Goal: Task Accomplishment & Management: Manage account settings

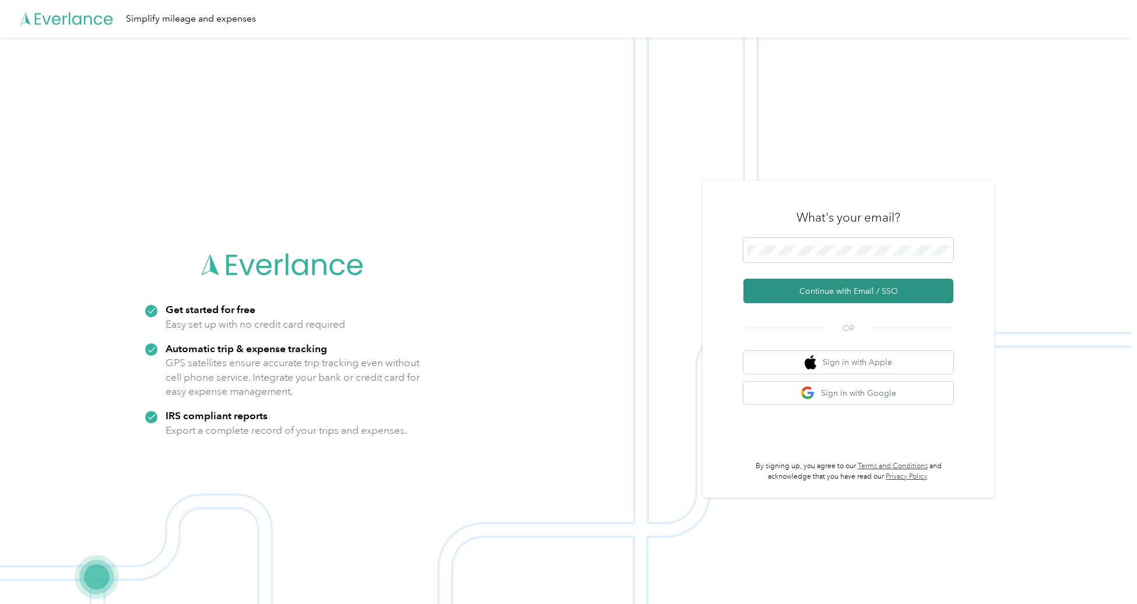
click at [839, 294] on button "Continue with Email / SSO" at bounding box center [848, 291] width 210 height 24
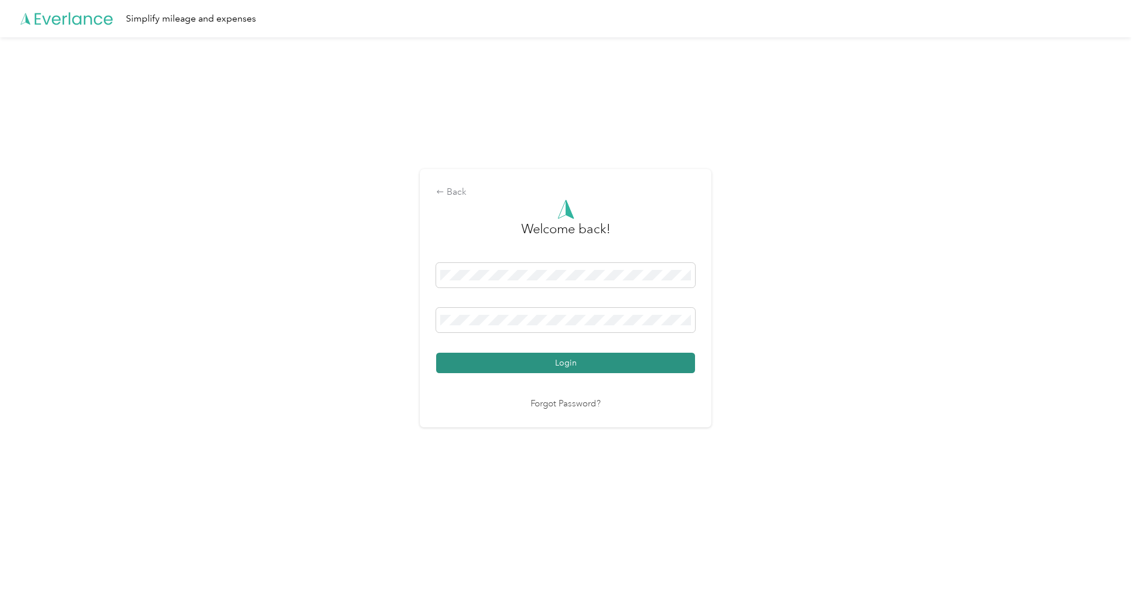
click at [503, 357] on button "Login" at bounding box center [565, 363] width 259 height 20
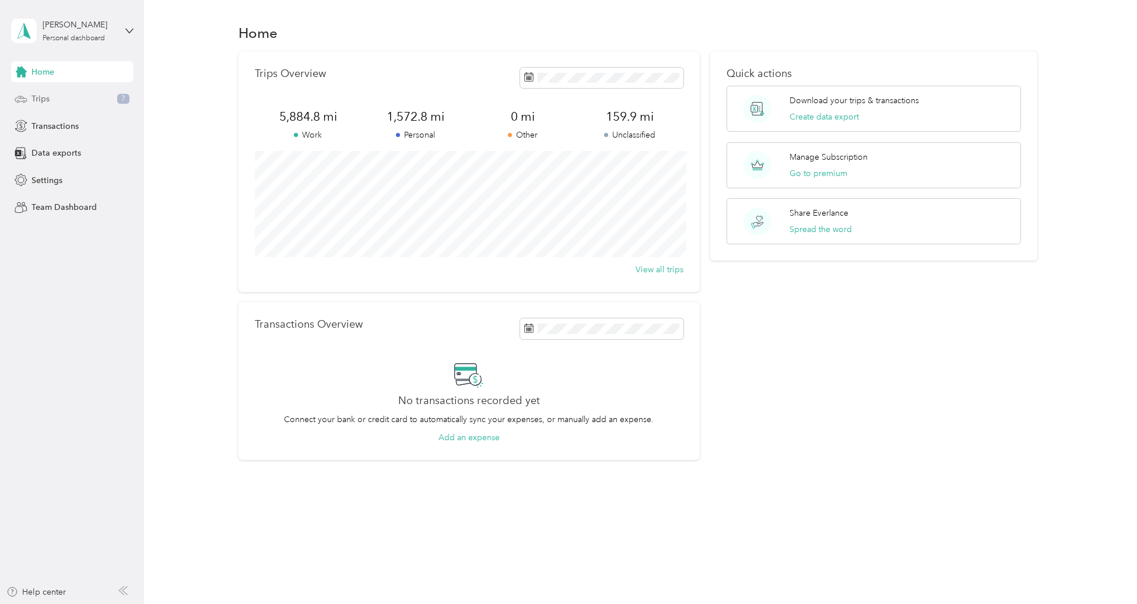
click at [51, 103] on div "Trips 7" at bounding box center [72, 99] width 122 height 21
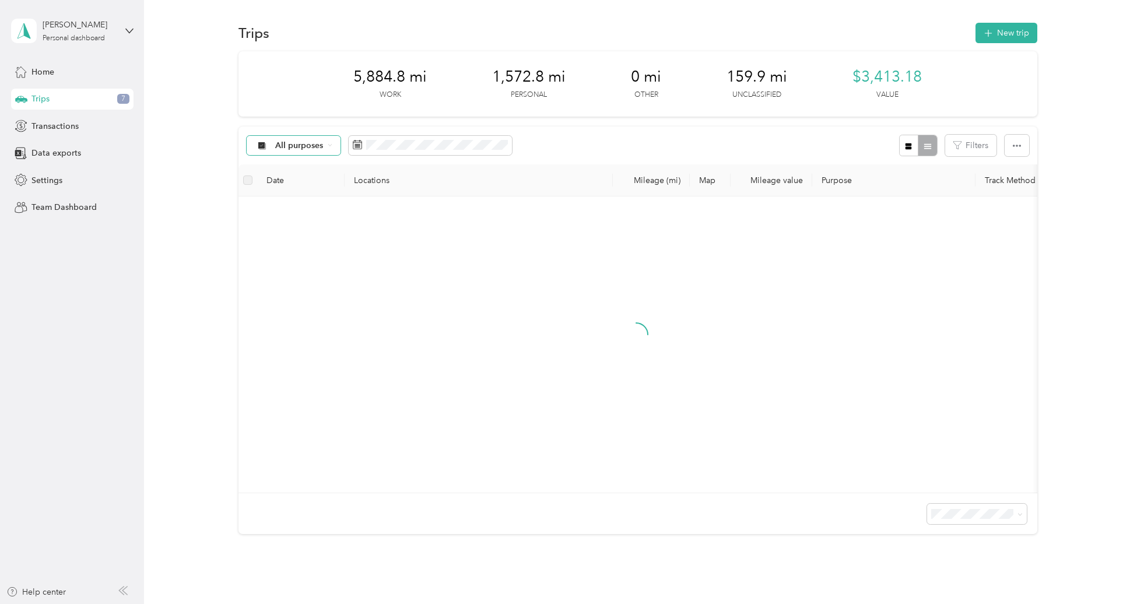
click at [301, 142] on span "All purposes" at bounding box center [299, 146] width 48 height 8
click at [288, 184] on span "Unclassified" at bounding box center [303, 187] width 57 height 12
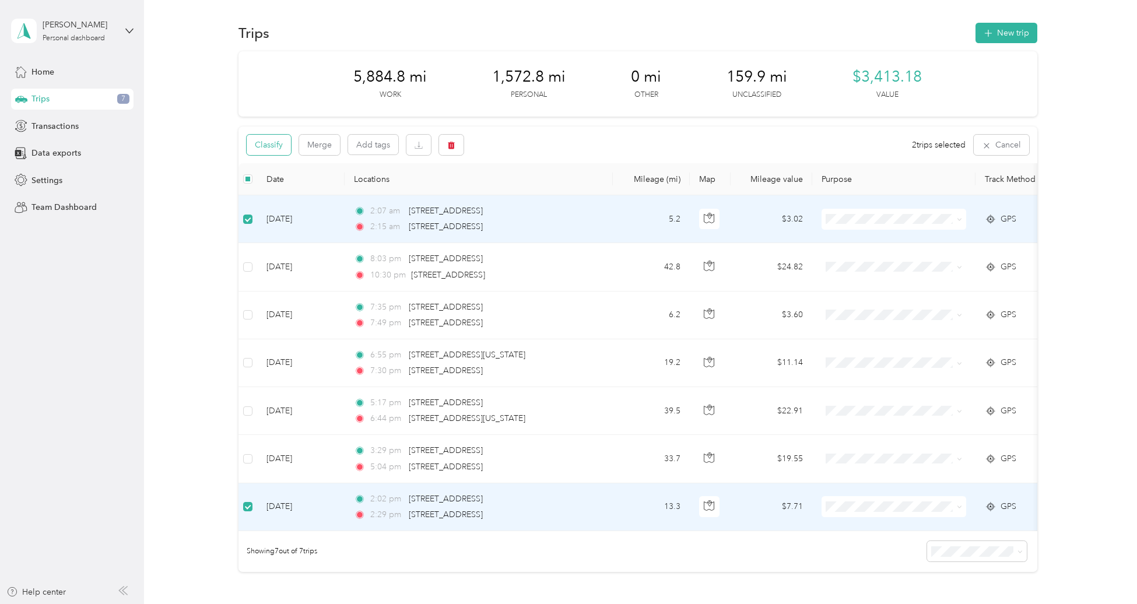
click at [252, 147] on button "Classify" at bounding box center [269, 145] width 44 height 20
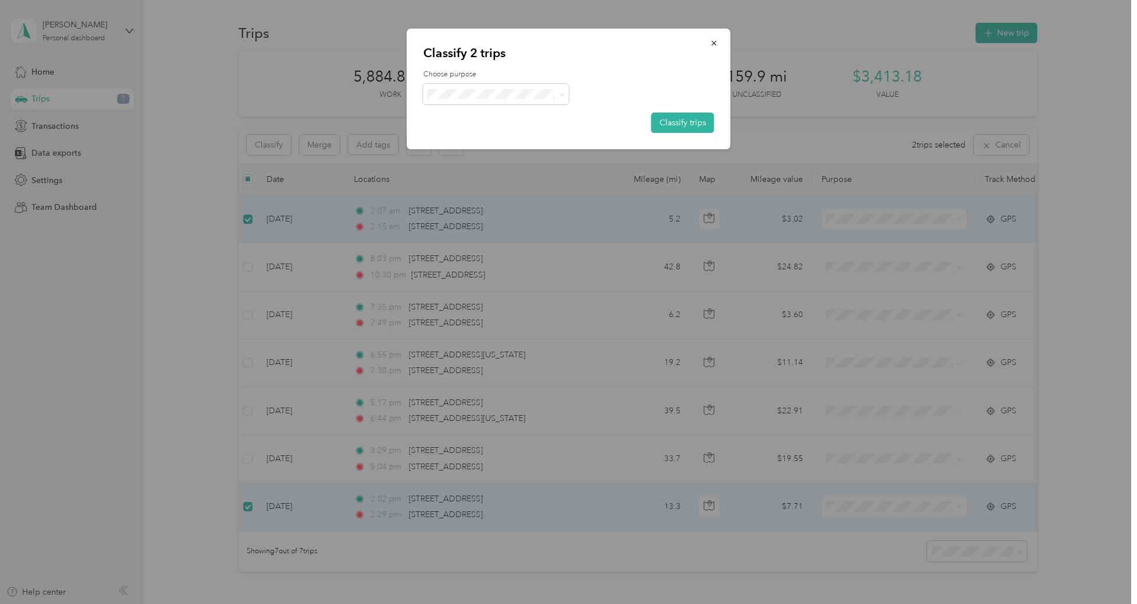
click at [458, 131] on span "Personal" at bounding box center [506, 136] width 108 height 12
click at [680, 121] on button "Classify trips" at bounding box center [682, 123] width 63 height 20
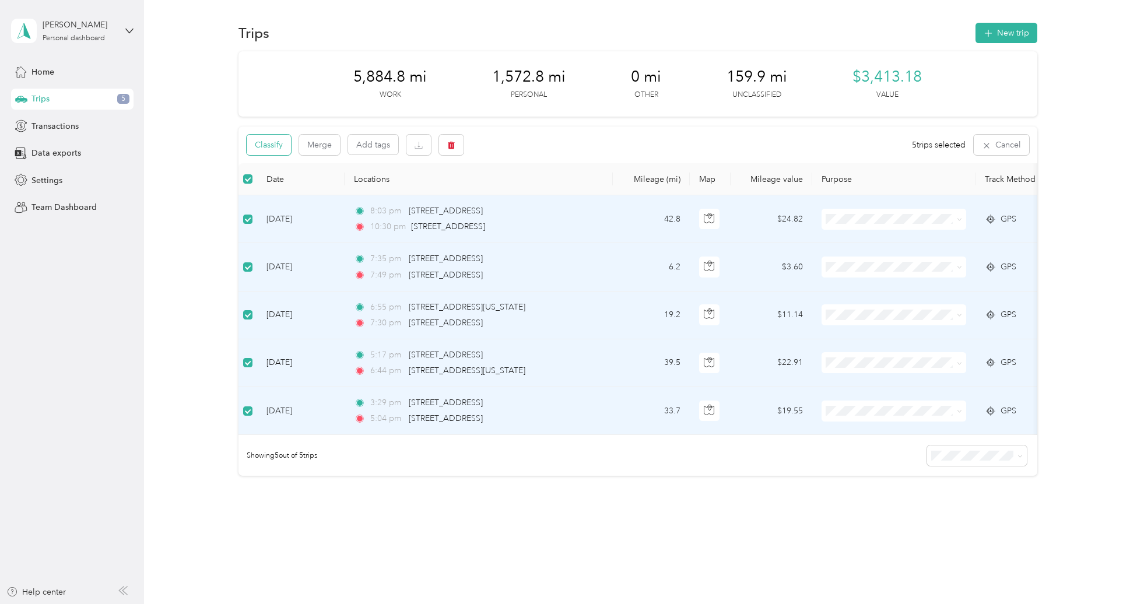
click at [273, 153] on button "Classify" at bounding box center [269, 145] width 44 height 20
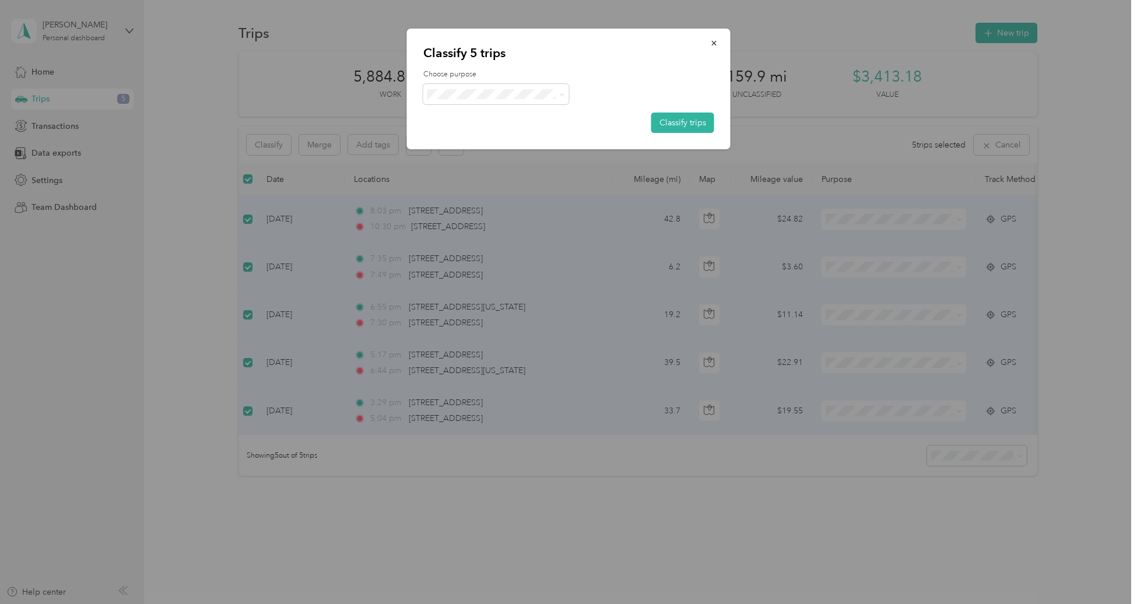
click at [469, 151] on span "Doordash" at bounding box center [506, 156] width 108 height 12
click at [686, 125] on button "Classify trips" at bounding box center [682, 123] width 63 height 20
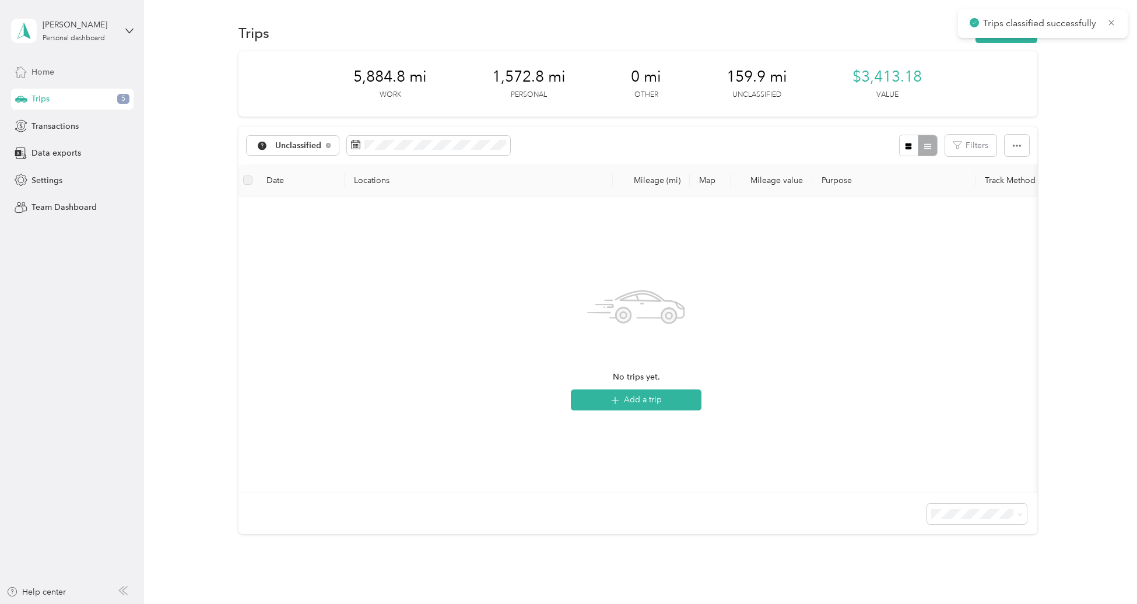
click at [48, 72] on span "Home" at bounding box center [42, 72] width 23 height 12
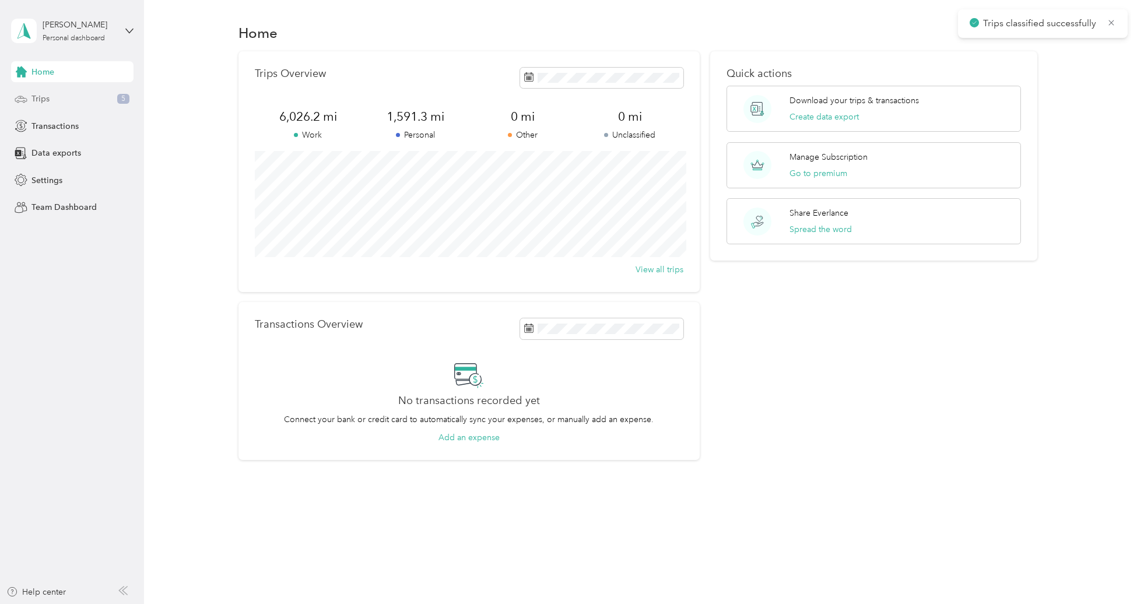
click at [50, 99] on div "Trips 5" at bounding box center [72, 99] width 122 height 21
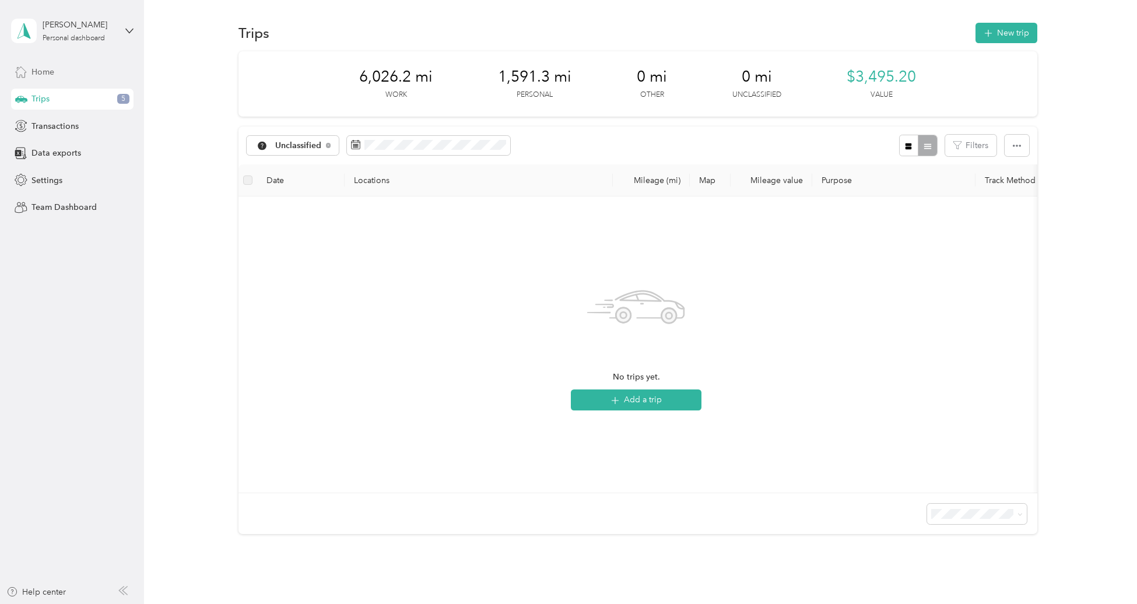
click at [42, 74] on span "Home" at bounding box center [42, 72] width 23 height 12
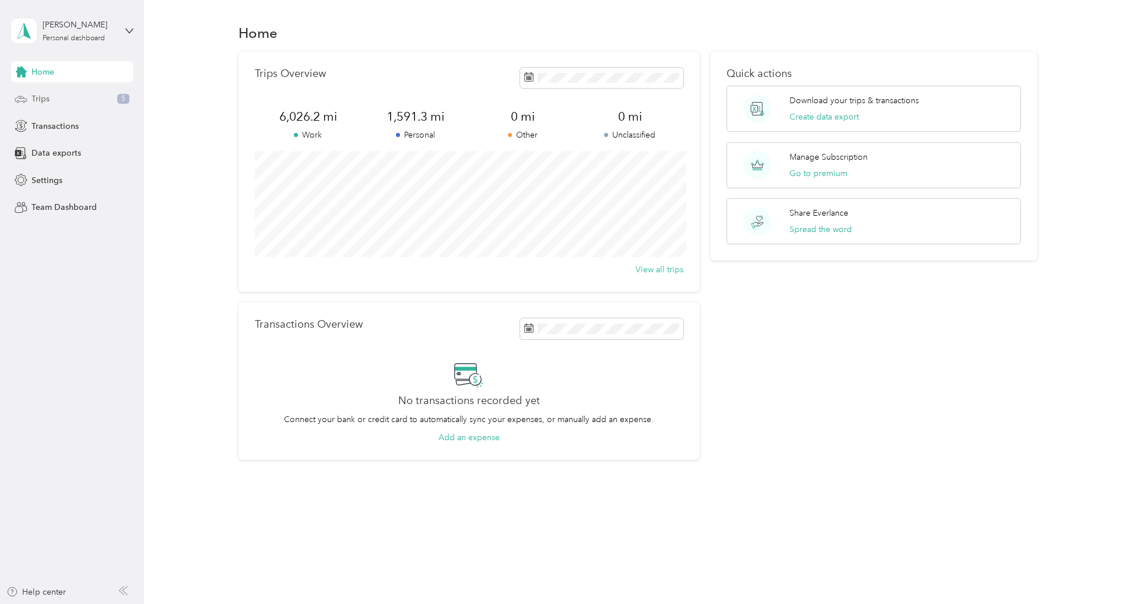
click at [48, 100] on span "Trips" at bounding box center [40, 99] width 18 height 12
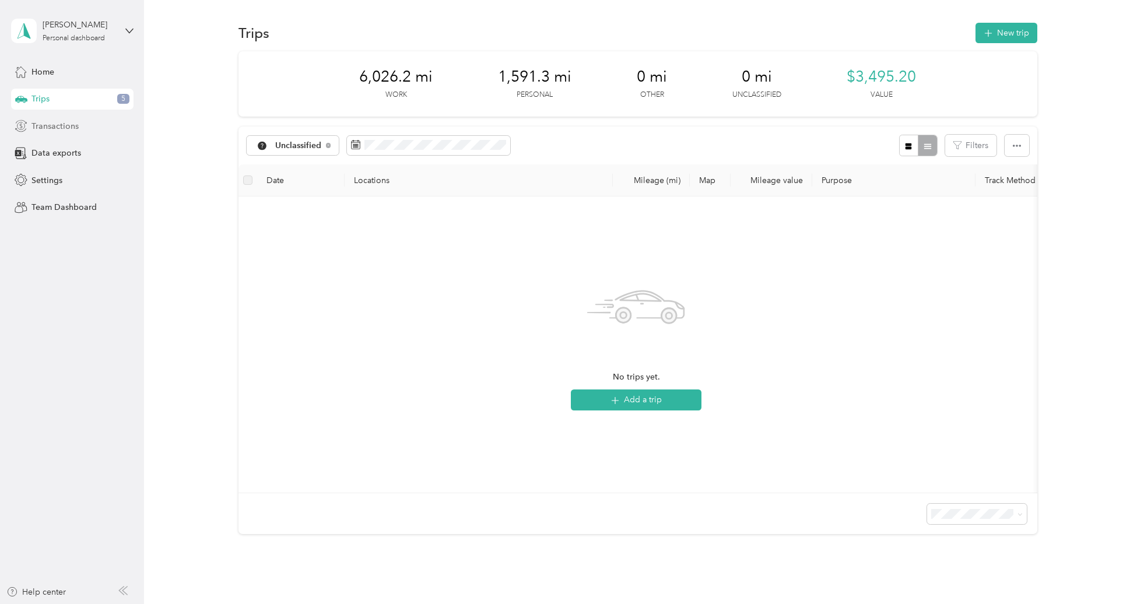
click at [82, 125] on div "Transactions" at bounding box center [72, 125] width 122 height 21
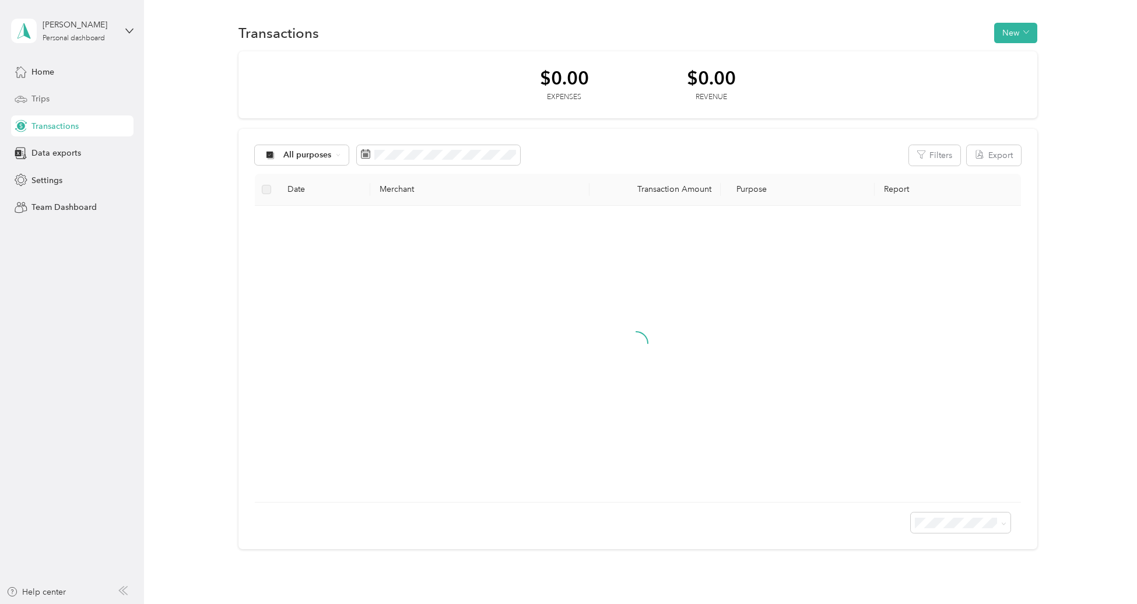
click at [54, 99] on div "Trips" at bounding box center [72, 99] width 122 height 21
